Goal: Book appointment/travel/reservation

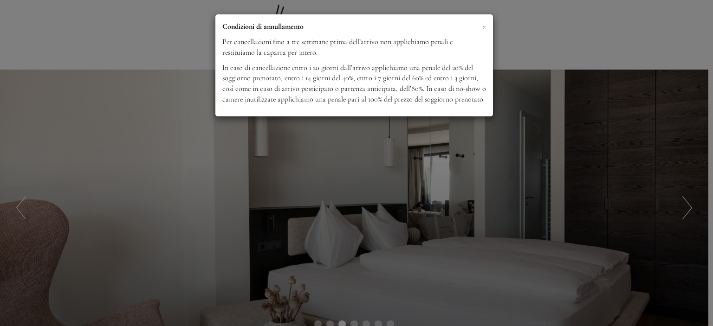
click at [485, 26] on span "×" at bounding box center [484, 26] width 4 height 12
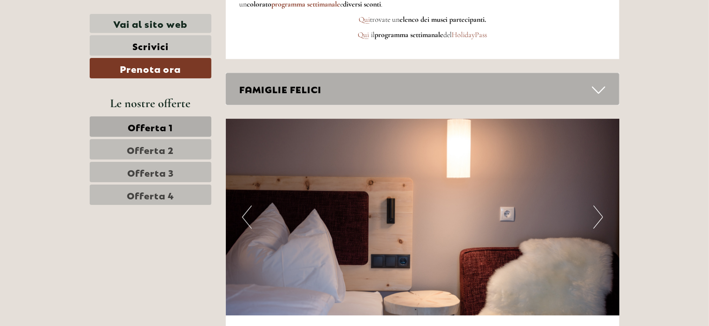
scroll to position [2879, 0]
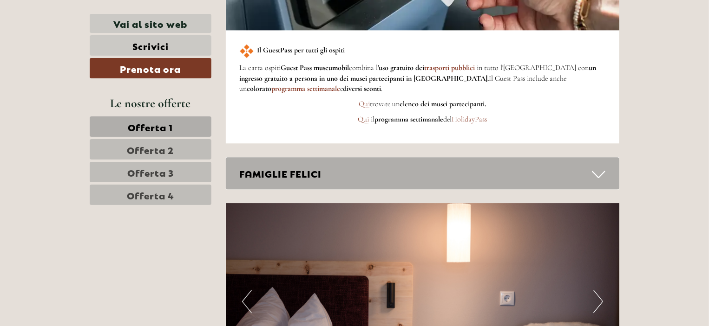
click at [600, 170] on icon at bounding box center [598, 175] width 13 height 16
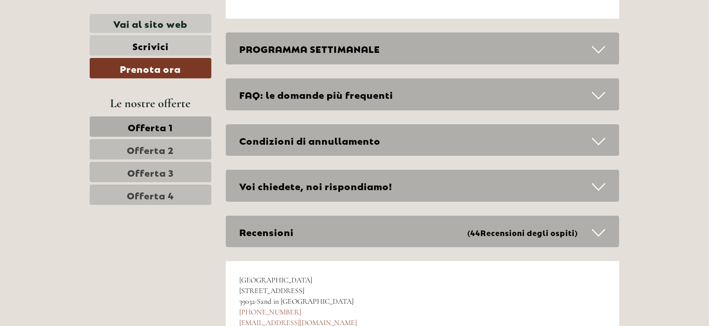
scroll to position [5015, 0]
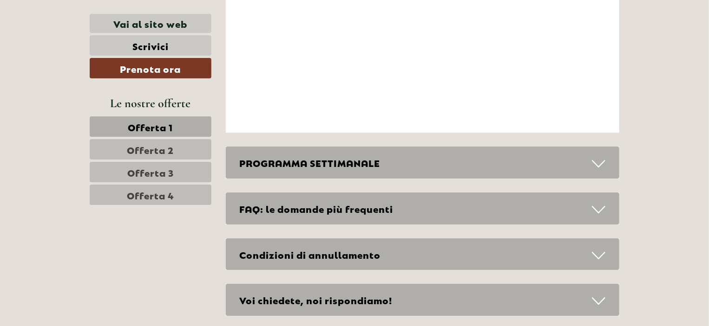
click at [421, 160] on div "PROGRAMMA SETTIMANALE" at bounding box center [423, 163] width 394 height 32
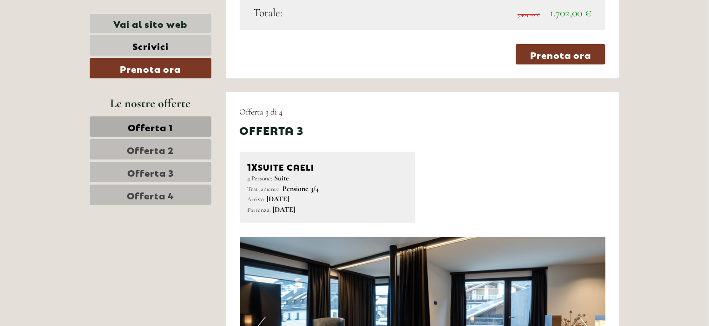
scroll to position [1904, 0]
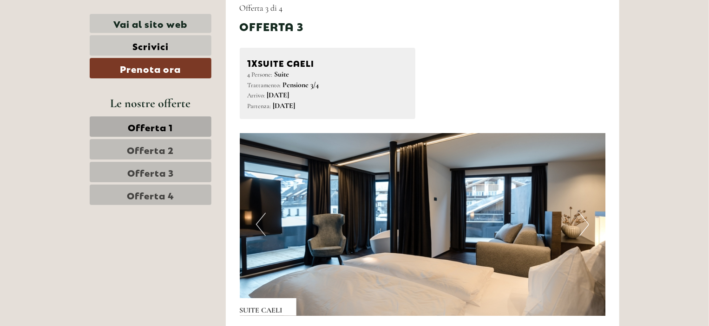
click at [580, 222] on button "Next" at bounding box center [584, 224] width 10 height 23
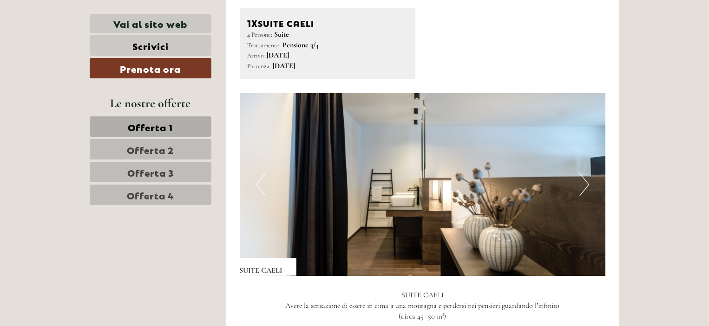
scroll to position [1997, 0]
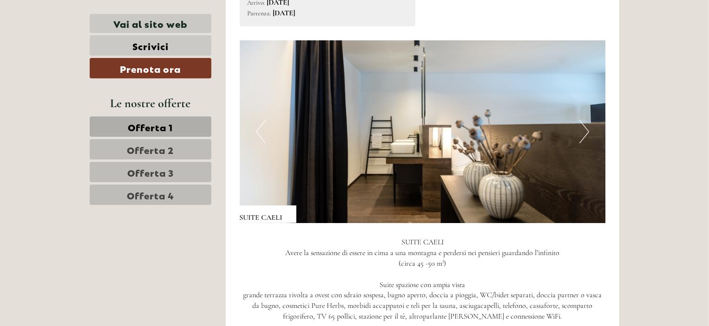
click at [585, 131] on button "Next" at bounding box center [584, 131] width 10 height 23
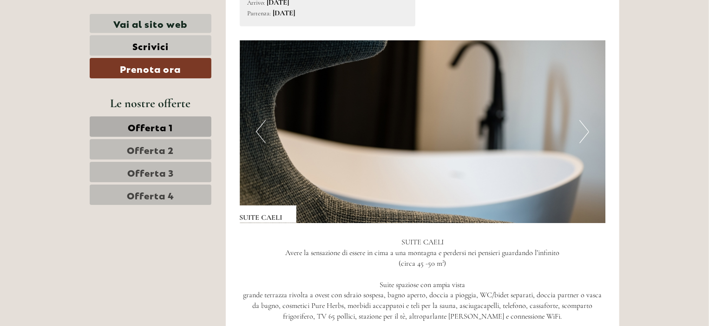
click at [585, 131] on button "Next" at bounding box center [584, 131] width 10 height 23
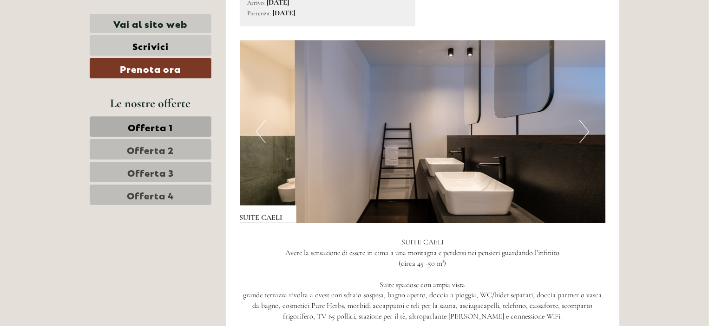
click at [585, 131] on button "Next" at bounding box center [584, 131] width 10 height 23
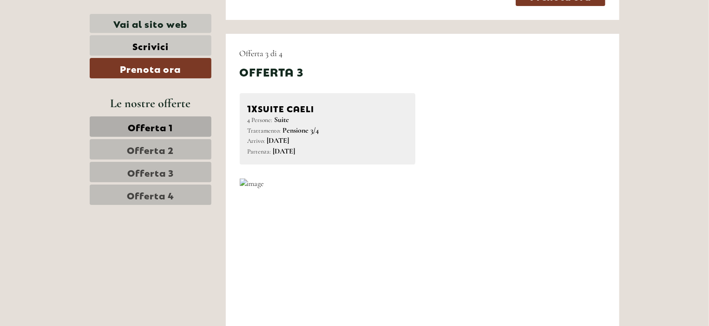
scroll to position [1858, 0]
click at [568, 234] on img at bounding box center [423, 271] width 366 height 183
click at [573, 258] on img at bounding box center [423, 271] width 366 height 183
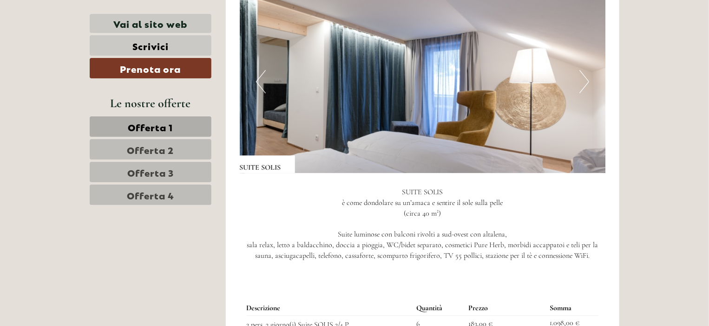
scroll to position [1300, 0]
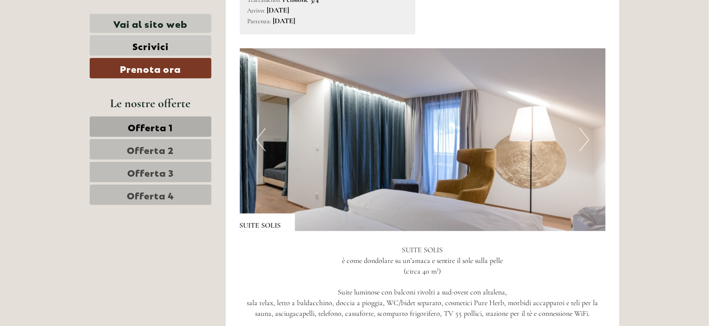
click at [586, 137] on button "Next" at bounding box center [584, 139] width 10 height 23
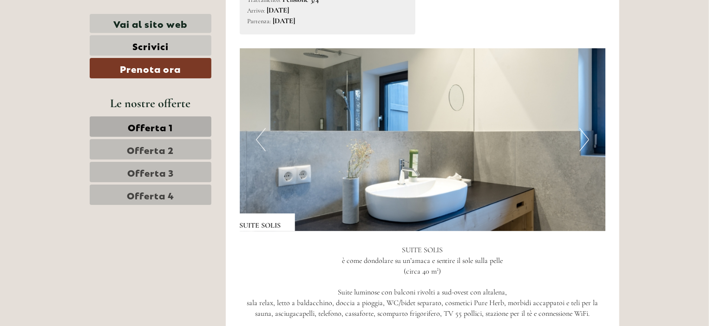
click at [587, 133] on button "Next" at bounding box center [584, 139] width 10 height 23
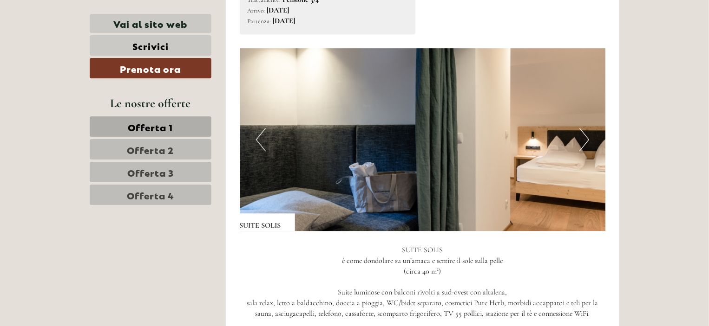
click at [587, 133] on button "Next" at bounding box center [584, 139] width 10 height 23
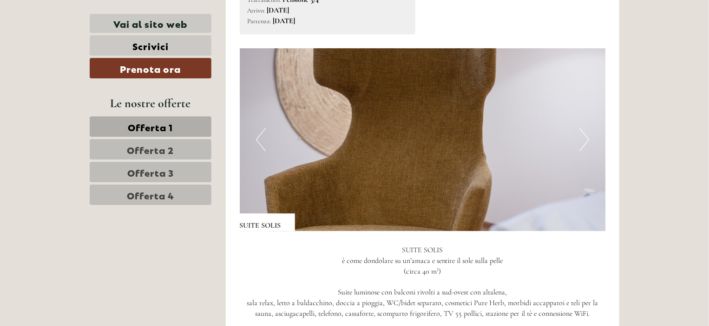
click at [587, 133] on button "Next" at bounding box center [584, 139] width 10 height 23
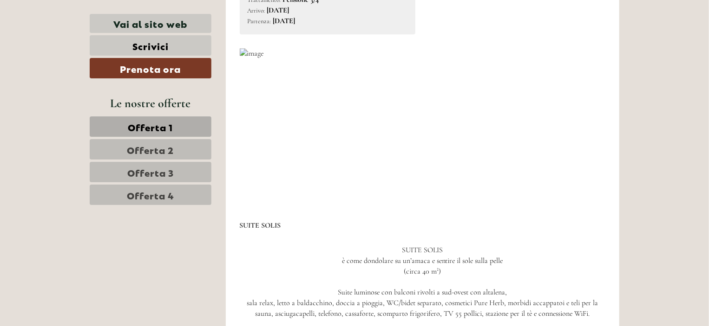
click at [587, 133] on button "Next" at bounding box center [584, 139] width 10 height 23
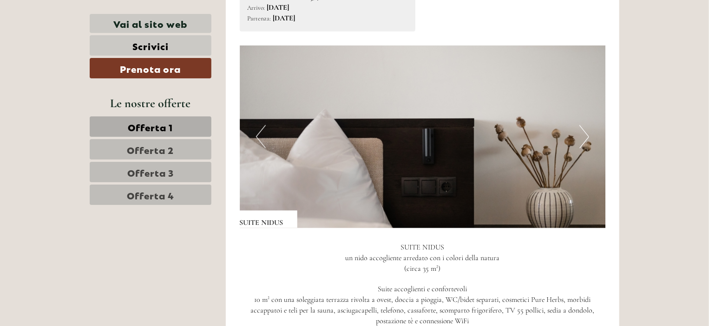
scroll to position [604, 0]
click at [575, 140] on img at bounding box center [423, 137] width 366 height 183
click at [585, 136] on button "Next" at bounding box center [584, 136] width 10 height 23
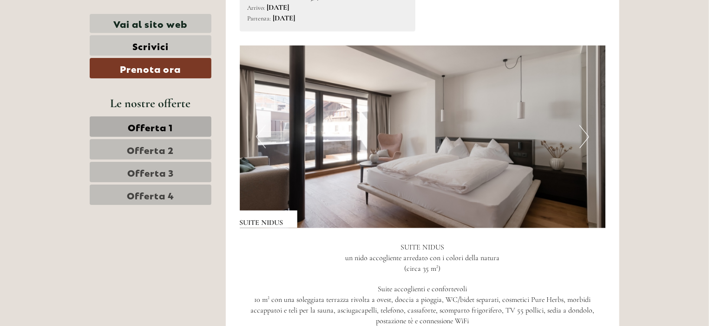
click at [585, 136] on button "Next" at bounding box center [584, 136] width 10 height 23
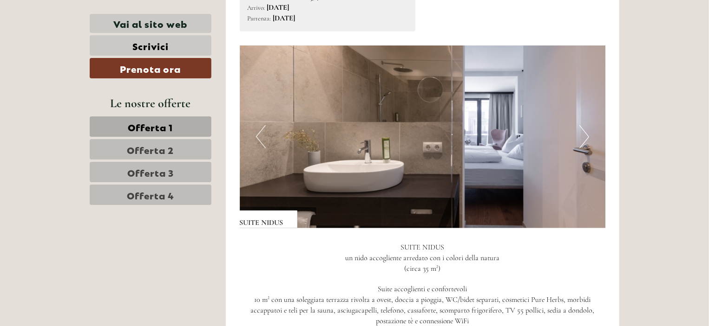
click at [585, 136] on button "Next" at bounding box center [584, 136] width 10 height 23
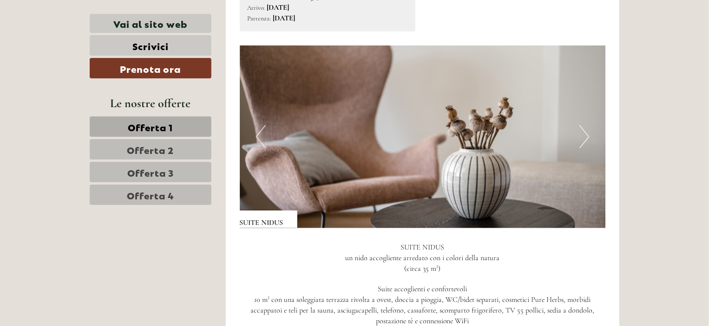
click at [585, 136] on button "Next" at bounding box center [584, 136] width 10 height 23
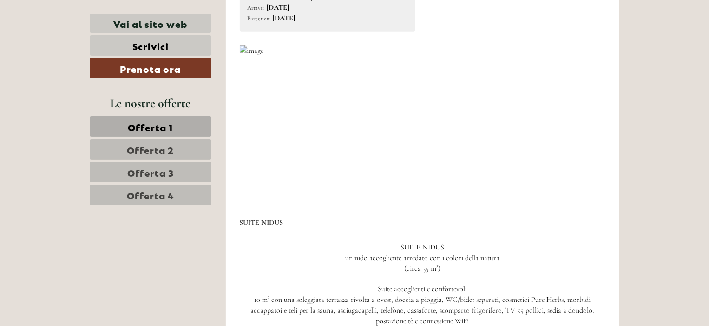
click at [585, 136] on button "Next" at bounding box center [584, 136] width 10 height 23
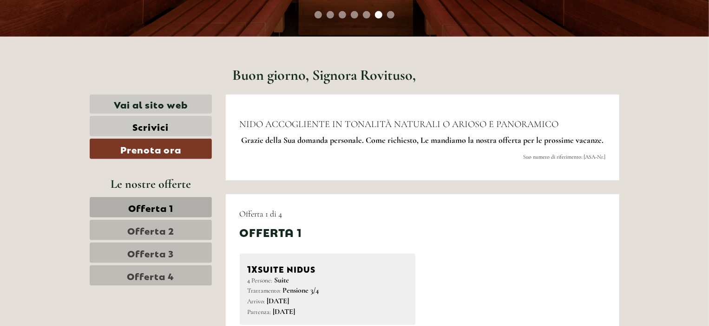
scroll to position [325, 0]
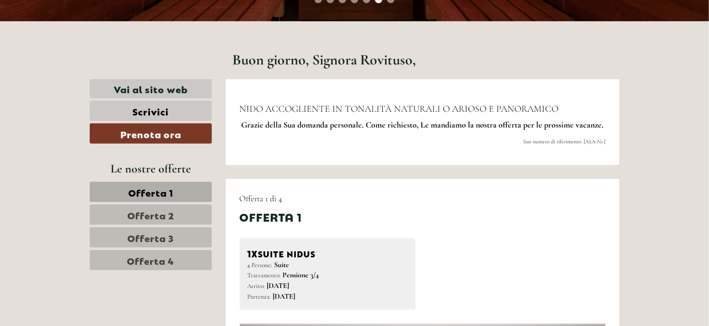
click at [169, 192] on span "Offerta 1" at bounding box center [150, 192] width 45 height 13
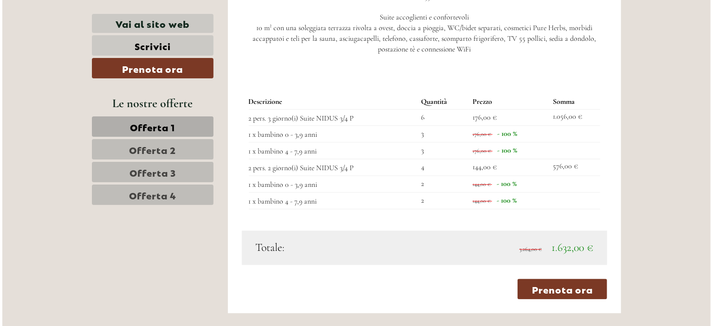
scroll to position [1062, 0]
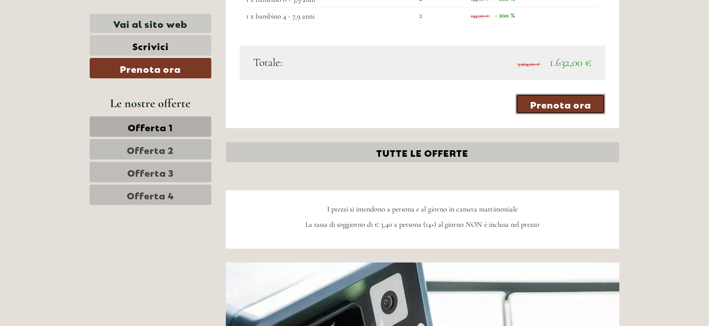
click at [547, 100] on link "Prenota ora" at bounding box center [560, 104] width 90 height 20
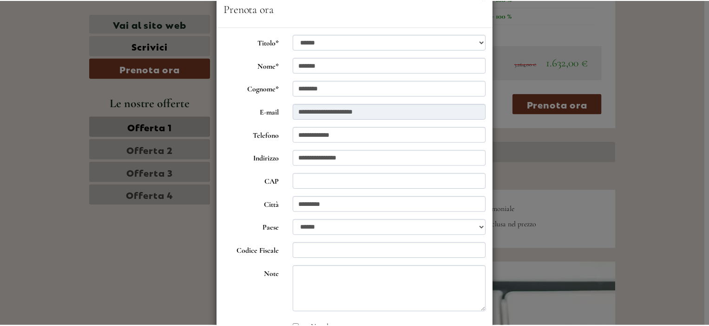
scroll to position [0, 0]
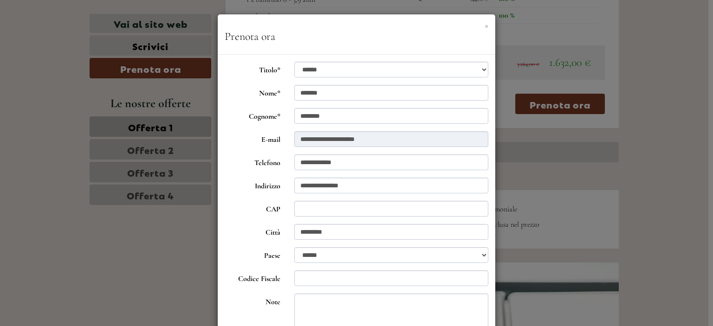
click at [485, 26] on button "×" at bounding box center [487, 25] width 4 height 10
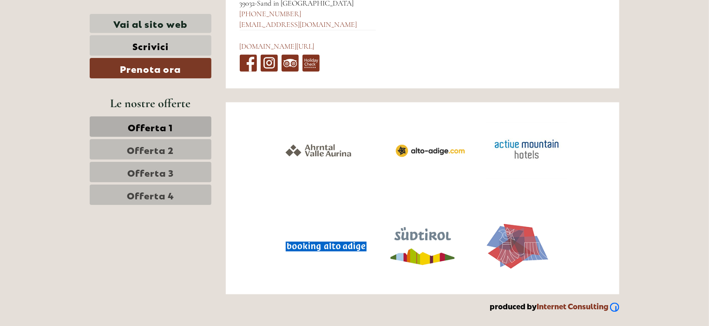
scroll to position [4111, 0]
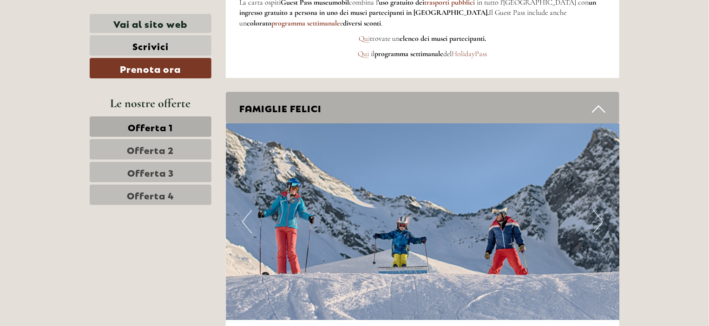
click at [157, 150] on span "Offerta 2" at bounding box center [150, 149] width 47 height 13
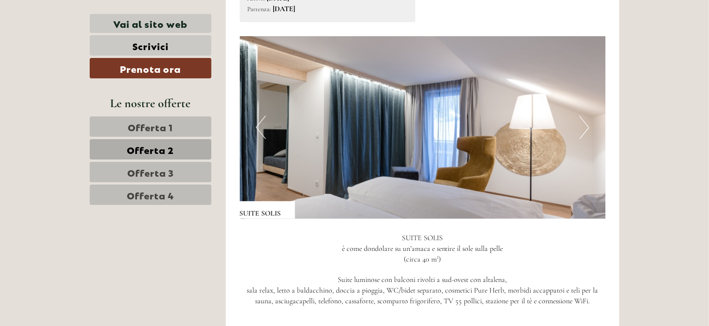
scroll to position [597, 0]
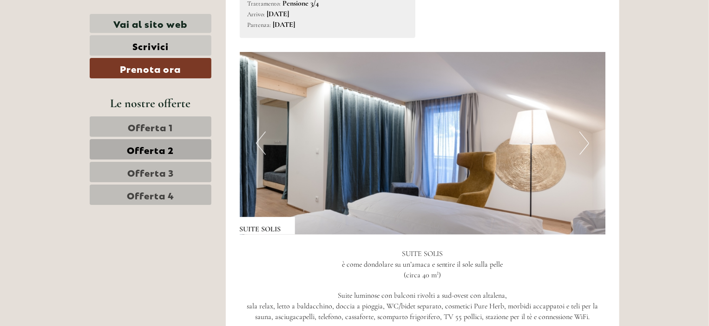
click at [588, 142] on button "Next" at bounding box center [584, 143] width 10 height 23
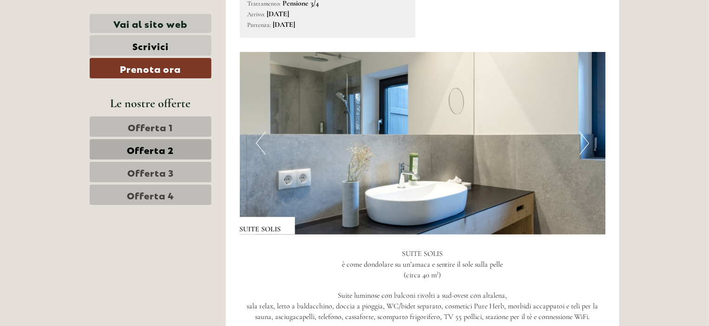
click at [261, 142] on button "Previous" at bounding box center [261, 143] width 10 height 23
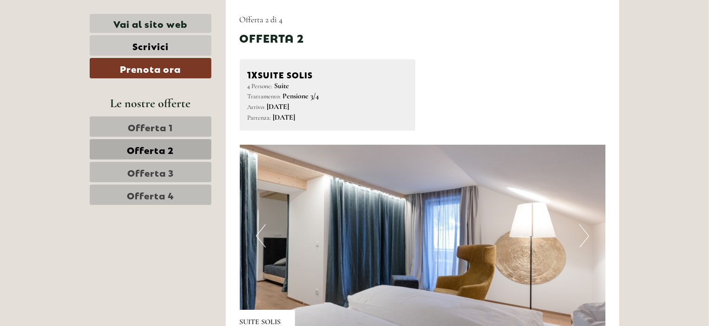
scroll to position [551, 0]
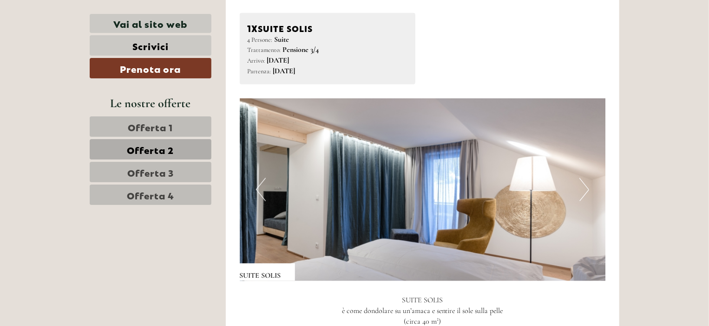
click at [587, 192] on button "Next" at bounding box center [584, 189] width 10 height 23
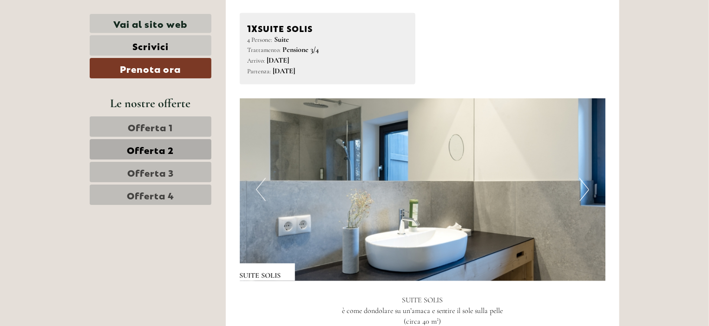
click at [587, 192] on button "Next" at bounding box center [584, 189] width 10 height 23
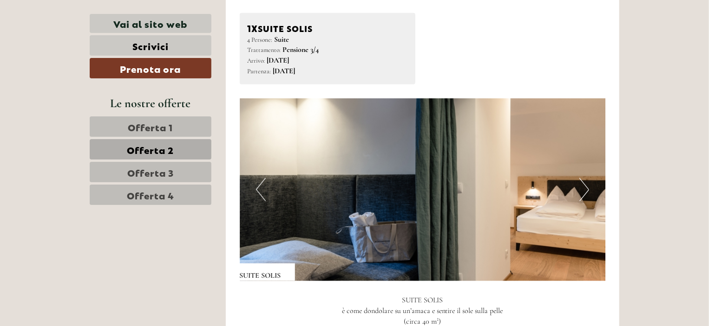
click at [587, 192] on button "Next" at bounding box center [584, 189] width 10 height 23
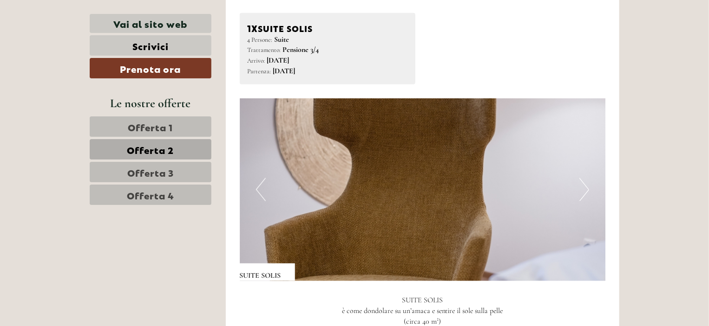
click at [259, 183] on button "Previous" at bounding box center [261, 189] width 10 height 23
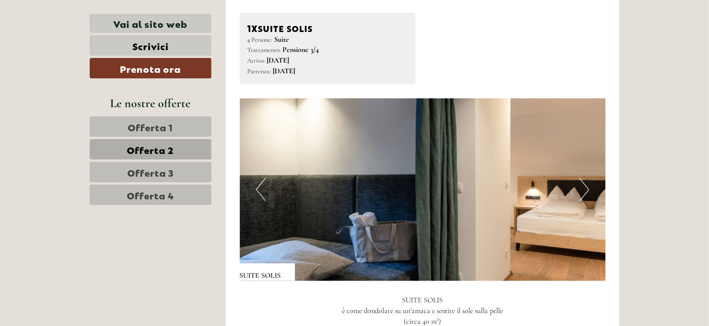
click at [588, 189] on button "Next" at bounding box center [584, 189] width 10 height 23
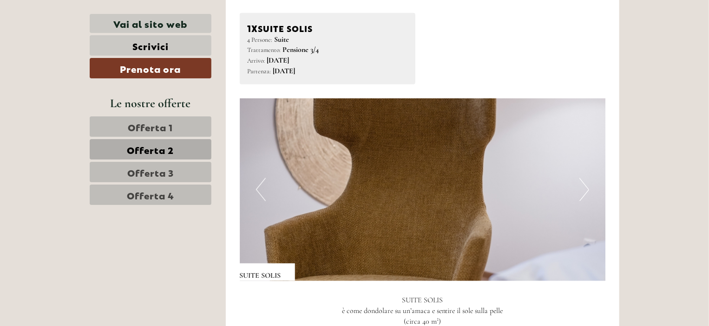
click at [588, 189] on button "Next" at bounding box center [584, 189] width 10 height 23
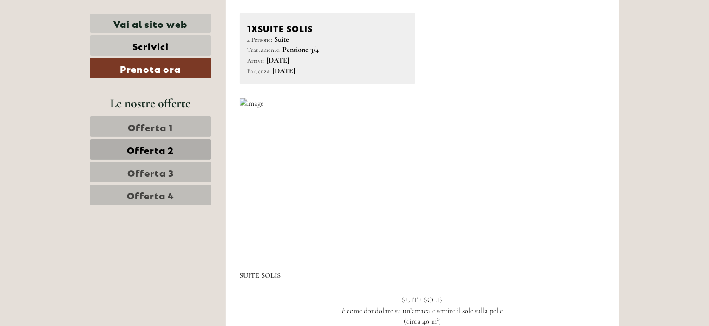
click at [588, 189] on button "Next" at bounding box center [584, 189] width 10 height 23
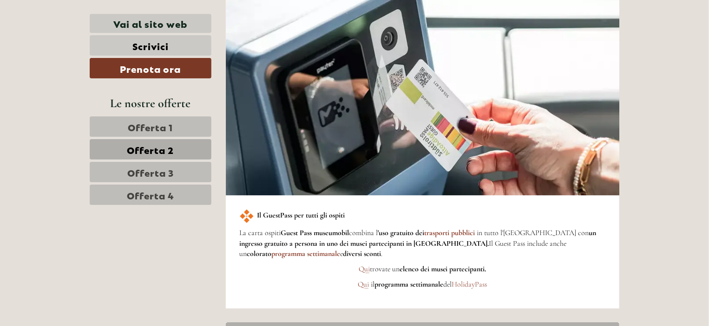
scroll to position [1480, 0]
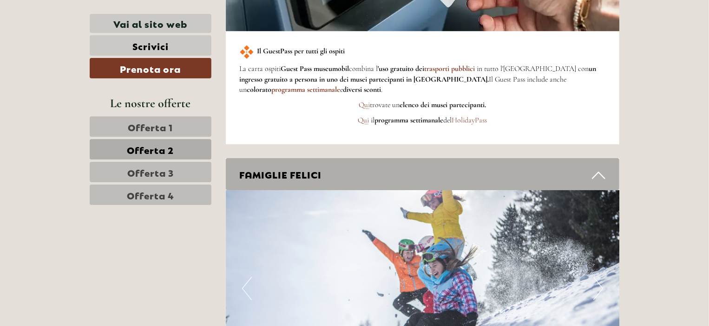
click at [160, 124] on span "Offerta 1" at bounding box center [150, 126] width 45 height 13
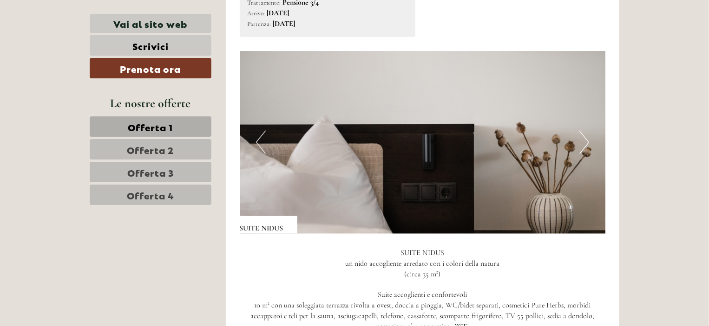
scroll to position [551, 0]
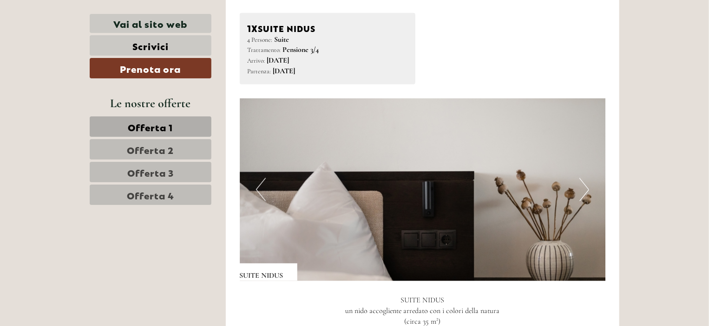
click at [586, 189] on button "Next" at bounding box center [584, 189] width 10 height 23
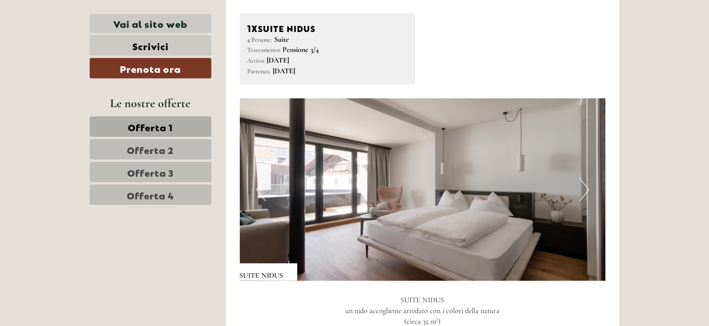
click at [586, 189] on button "Next" at bounding box center [584, 189] width 10 height 23
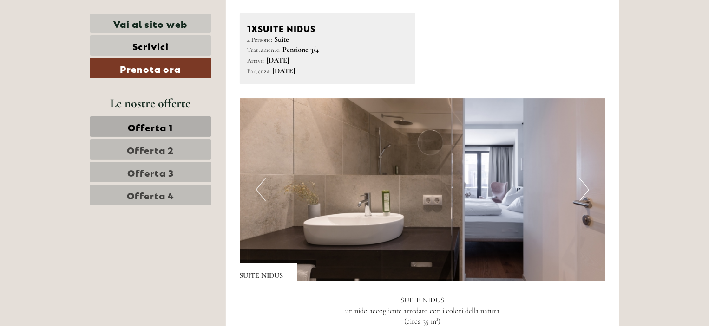
click at [586, 189] on button "Next" at bounding box center [584, 189] width 10 height 23
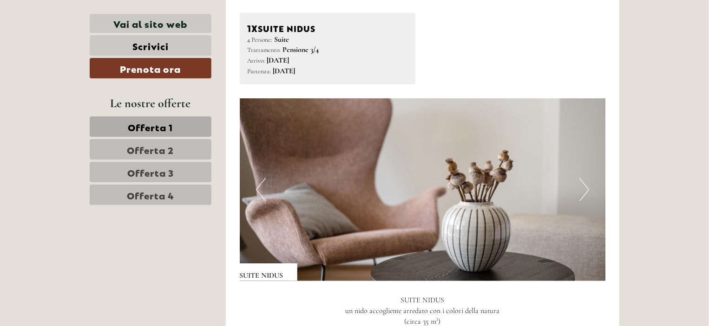
click at [586, 189] on button "Next" at bounding box center [584, 189] width 10 height 23
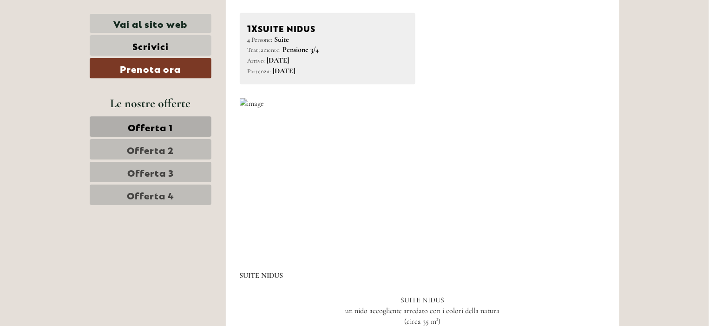
click at [172, 148] on span "Offerta 2" at bounding box center [150, 149] width 47 height 13
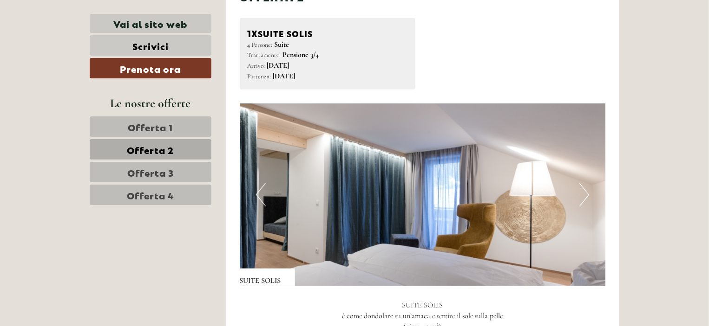
scroll to position [597, 0]
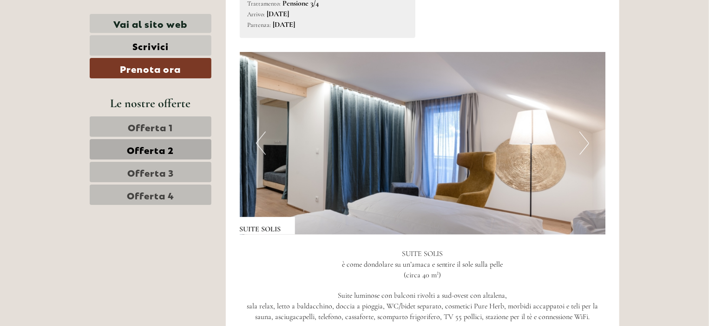
click at [578, 144] on img at bounding box center [423, 143] width 366 height 183
click at [582, 142] on button "Next" at bounding box center [584, 143] width 10 height 23
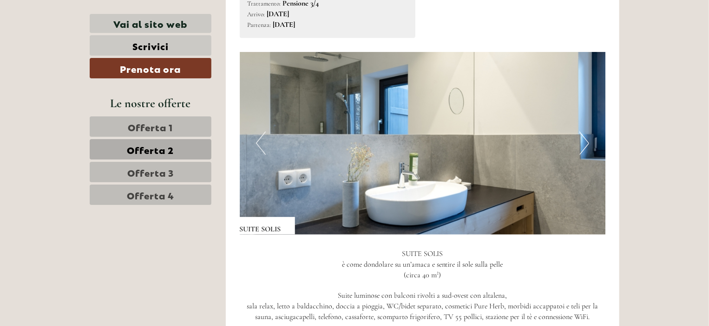
click at [583, 142] on button "Next" at bounding box center [584, 143] width 10 height 23
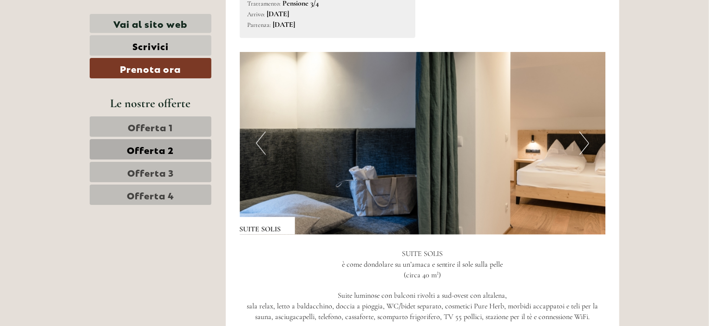
click at [583, 142] on button "Next" at bounding box center [584, 143] width 10 height 23
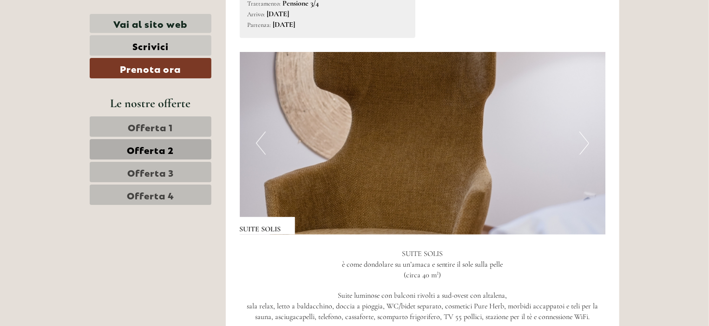
click at [583, 141] on button "Next" at bounding box center [584, 143] width 10 height 23
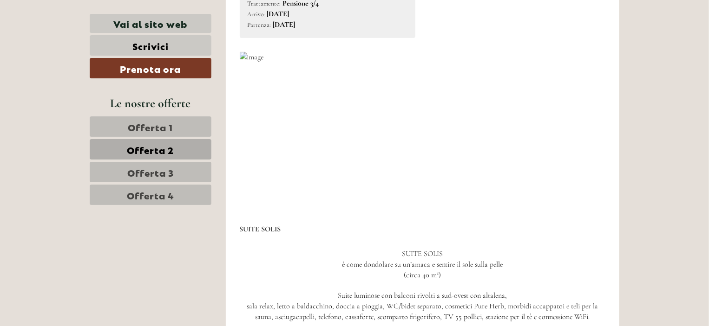
click at [583, 141] on button "Next" at bounding box center [584, 143] width 10 height 23
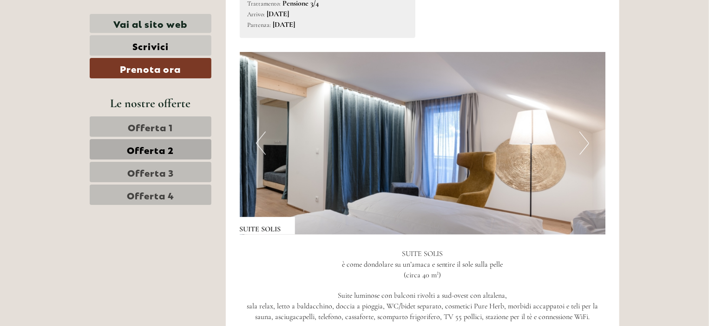
click at [583, 141] on button "Next" at bounding box center [584, 143] width 10 height 23
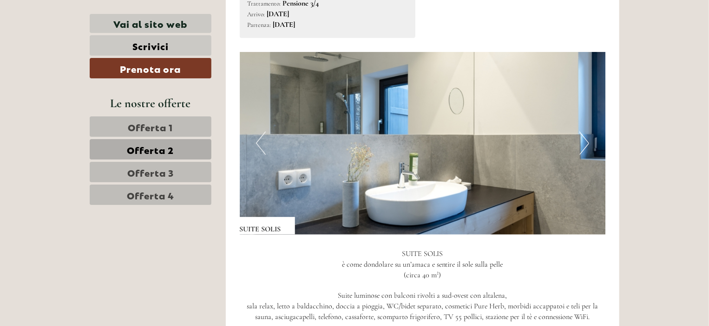
click at [146, 169] on span "Offerta 3" at bounding box center [150, 172] width 46 height 13
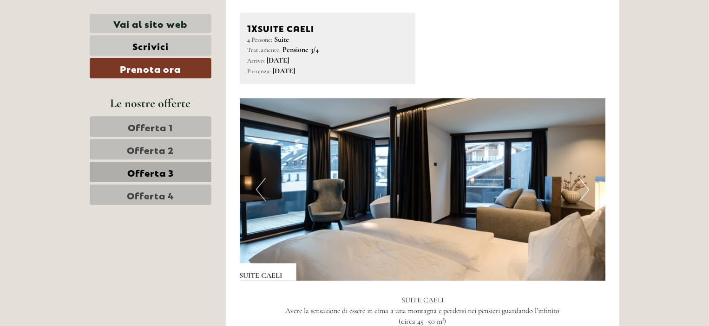
click at [146, 195] on span "Offerta 4" at bounding box center [150, 195] width 47 height 13
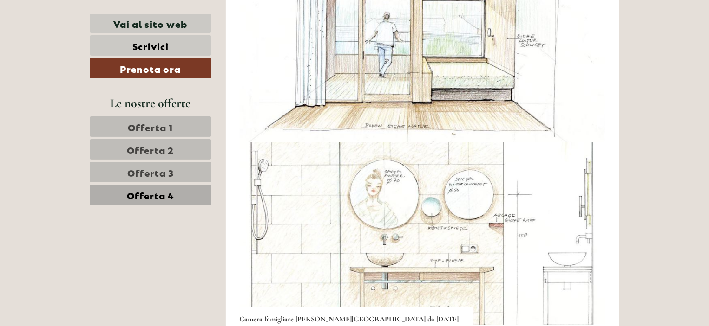
scroll to position [644, 0]
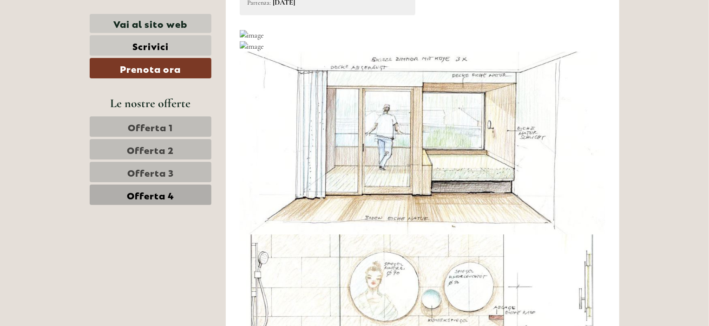
click at [254, 30] on img at bounding box center [252, 35] width 24 height 11
click at [165, 174] on span "Offerta 3" at bounding box center [150, 172] width 46 height 13
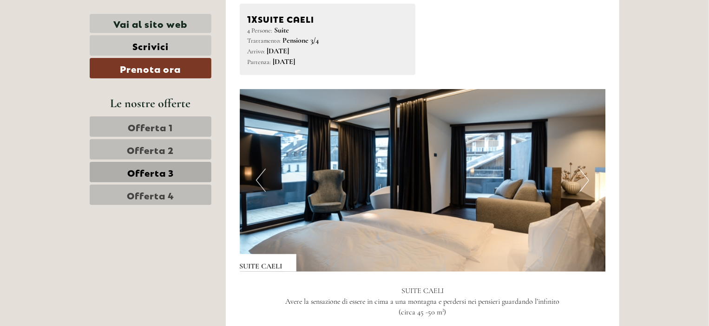
scroll to position [597, 0]
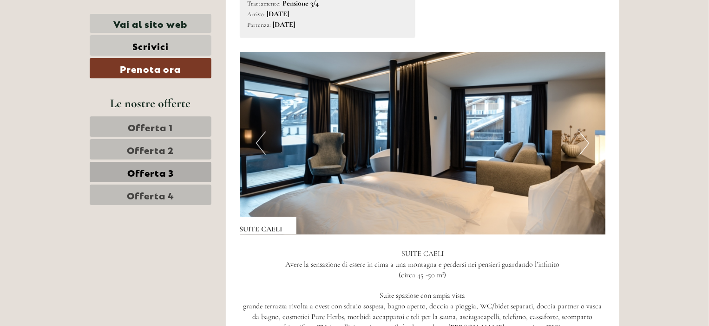
click at [583, 140] on button "Next" at bounding box center [584, 143] width 10 height 23
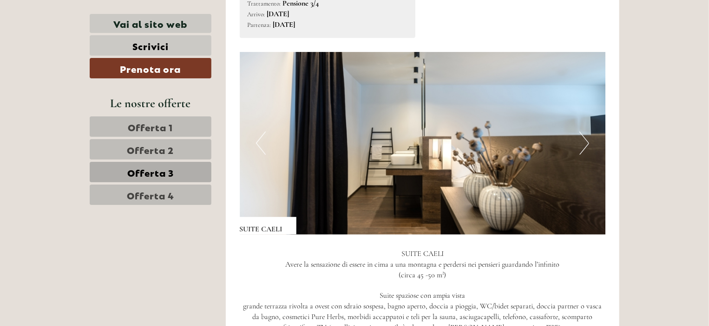
click at [581, 146] on button "Next" at bounding box center [584, 143] width 10 height 23
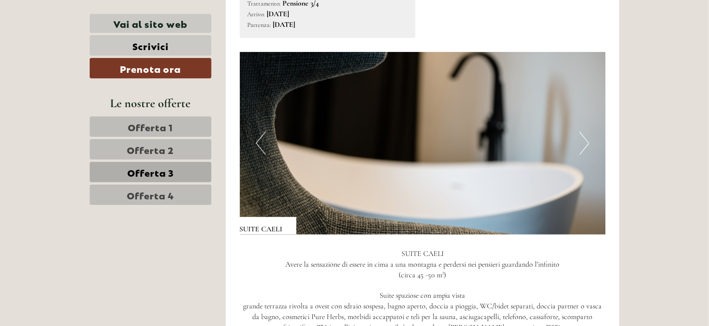
click at [581, 145] on button "Next" at bounding box center [584, 143] width 10 height 23
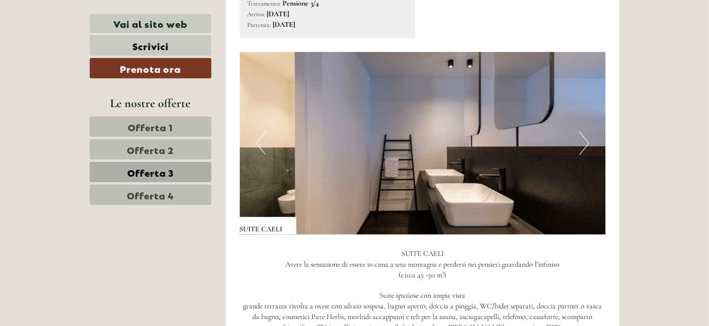
click at [584, 136] on button "Next" at bounding box center [584, 143] width 10 height 23
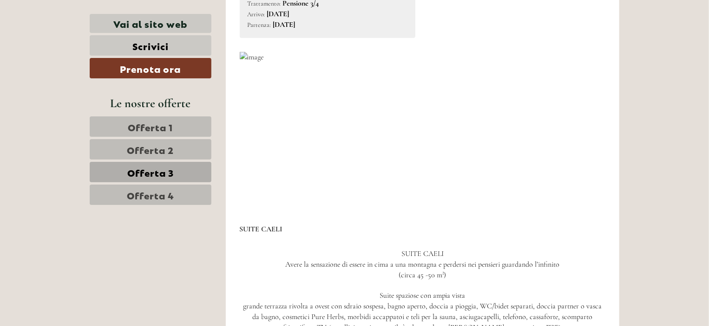
click at [582, 136] on button "Next" at bounding box center [584, 143] width 10 height 23
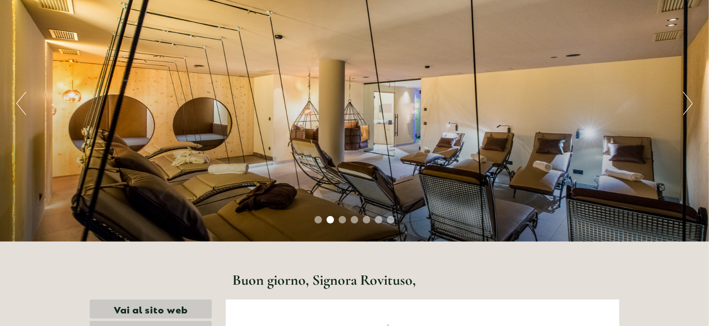
scroll to position [0, 0]
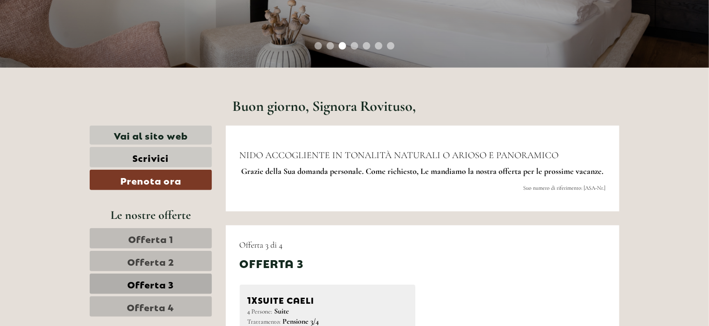
click at [163, 237] on span "Offerta 1" at bounding box center [150, 238] width 45 height 13
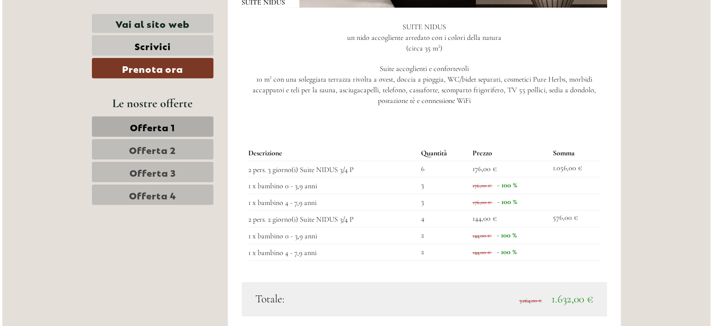
scroll to position [922, 0]
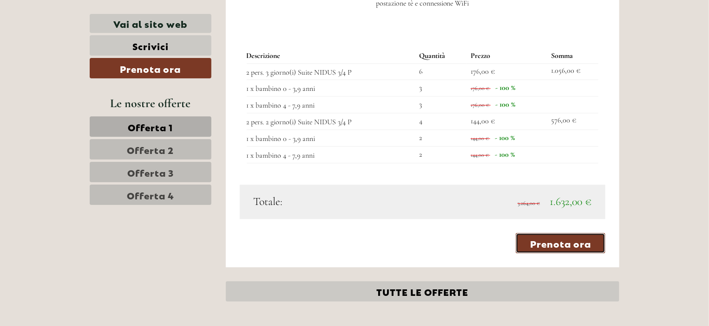
click at [575, 245] on link "Prenota ora" at bounding box center [560, 243] width 90 height 20
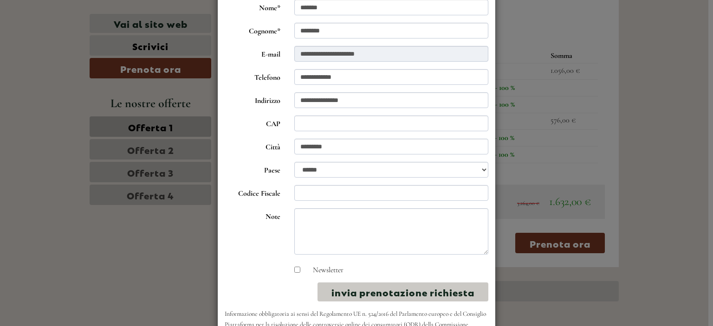
scroll to position [120, 0]
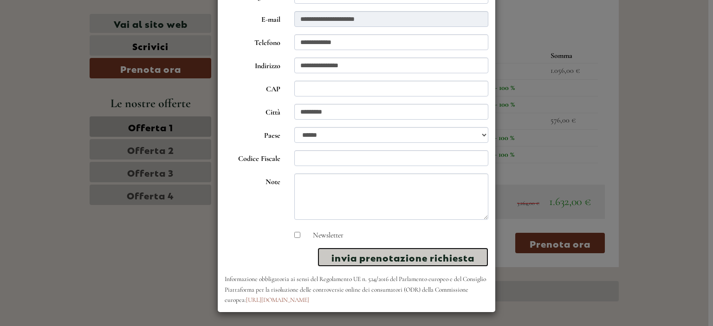
click at [365, 256] on button "invia prenotazione richiesta" at bounding box center [403, 257] width 171 height 19
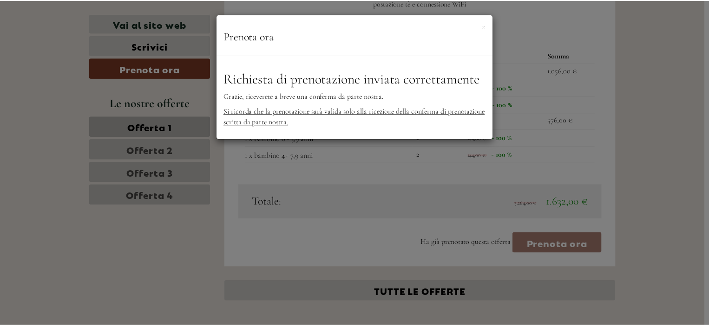
scroll to position [0, 0]
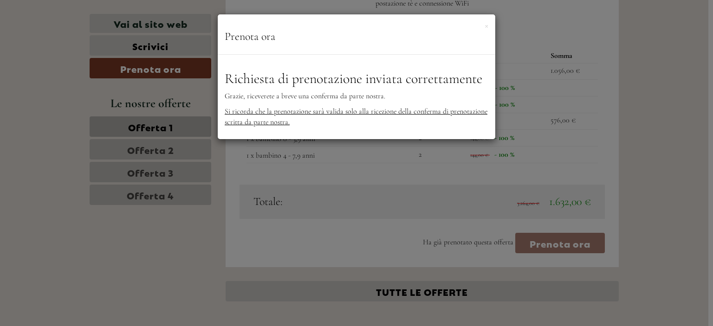
click at [335, 158] on div "**********" at bounding box center [356, 163] width 713 height 326
